Goal: Check status: Check status

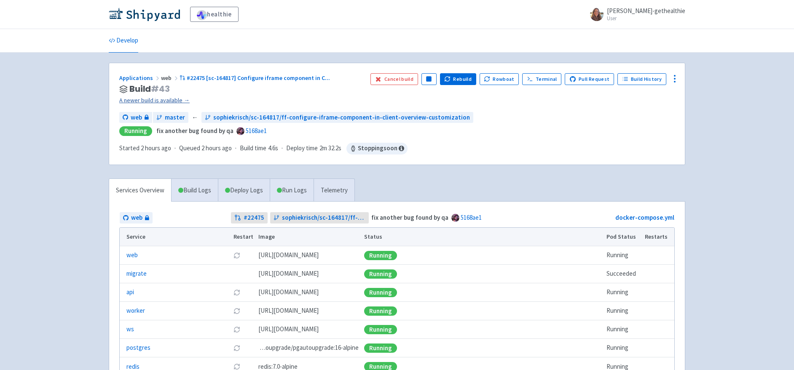
drag, startPoint x: 148, startPoint y: 102, endPoint x: 157, endPoint y: 101, distance: 9.3
click at [148, 102] on link "A newer build is available →" at bounding box center [241, 101] width 244 height 10
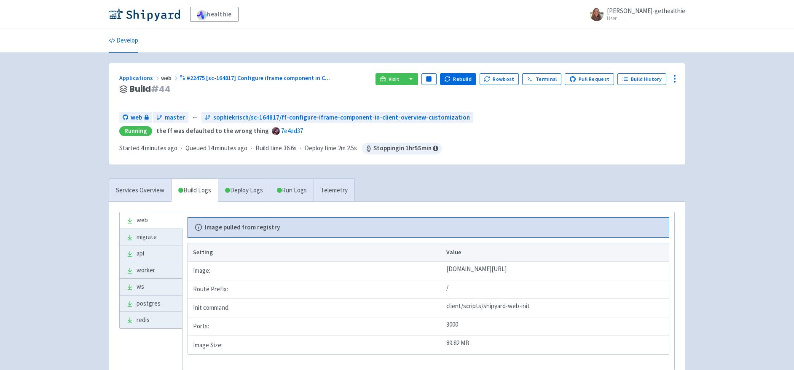
click at [279, 87] on h3 "Build # 44" at bounding box center [243, 89] width 249 height 10
click at [337, 98] on div "Applications web #22475 [sc-164817] Configure iframe component in C ... Build #…" at bounding box center [243, 89] width 249 height 32
click at [397, 78] on span "Visit" at bounding box center [394, 79] width 11 height 7
